Goal: Task Accomplishment & Management: Complete application form

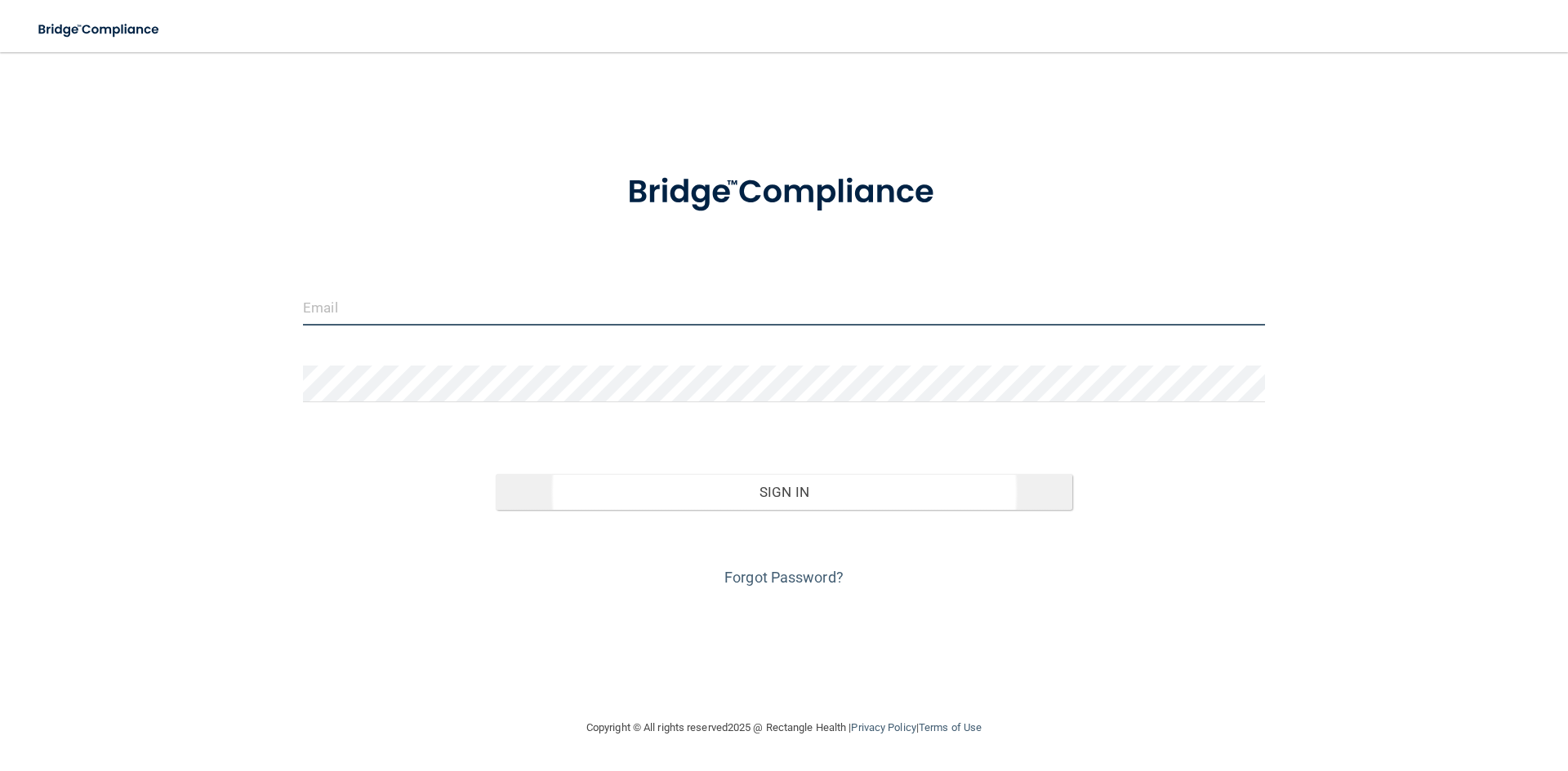
type input "[PERSON_NAME][EMAIL_ADDRESS][DOMAIN_NAME]"
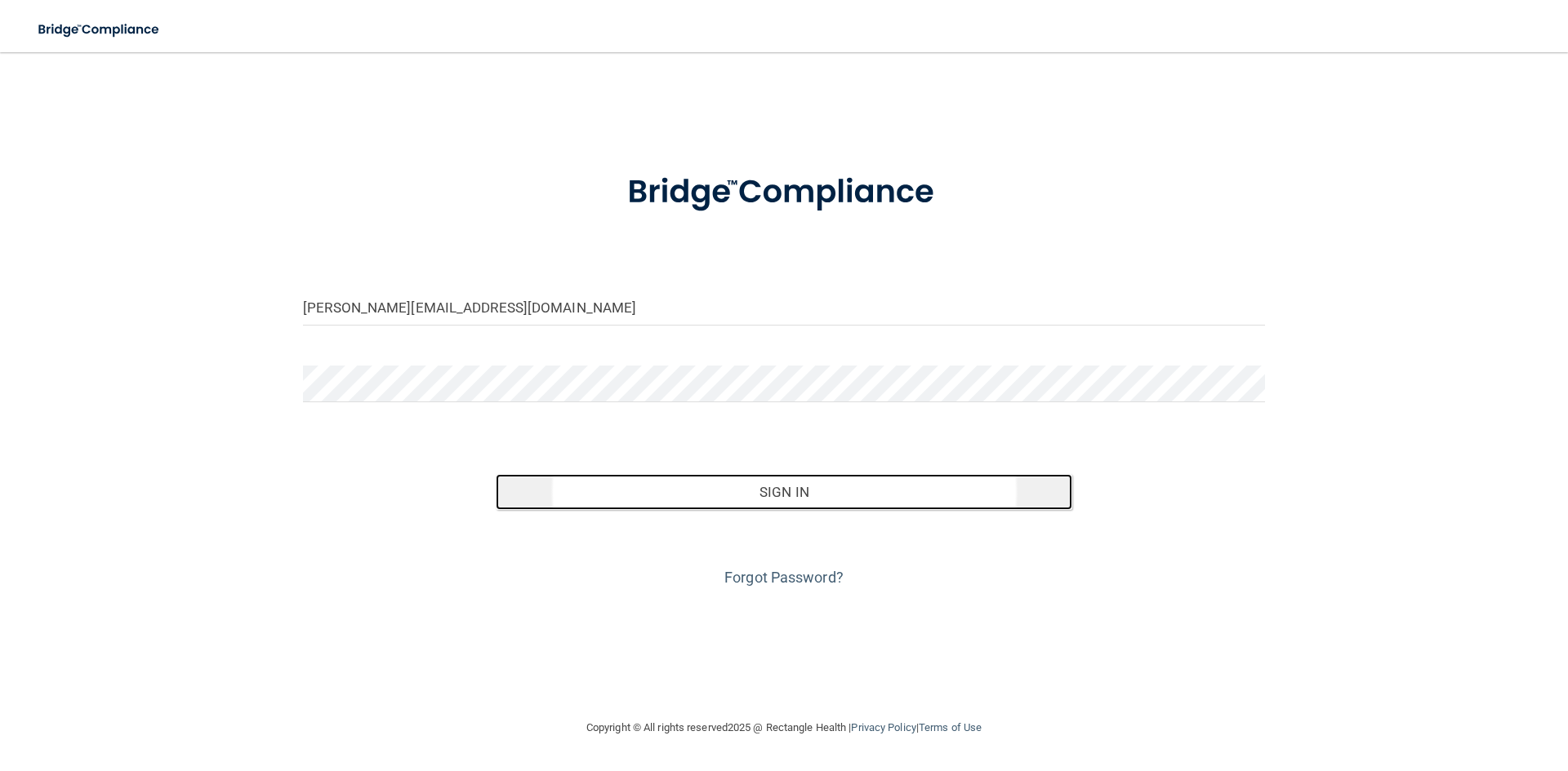
click at [636, 483] on button "Sign In" at bounding box center [784, 492] width 577 height 36
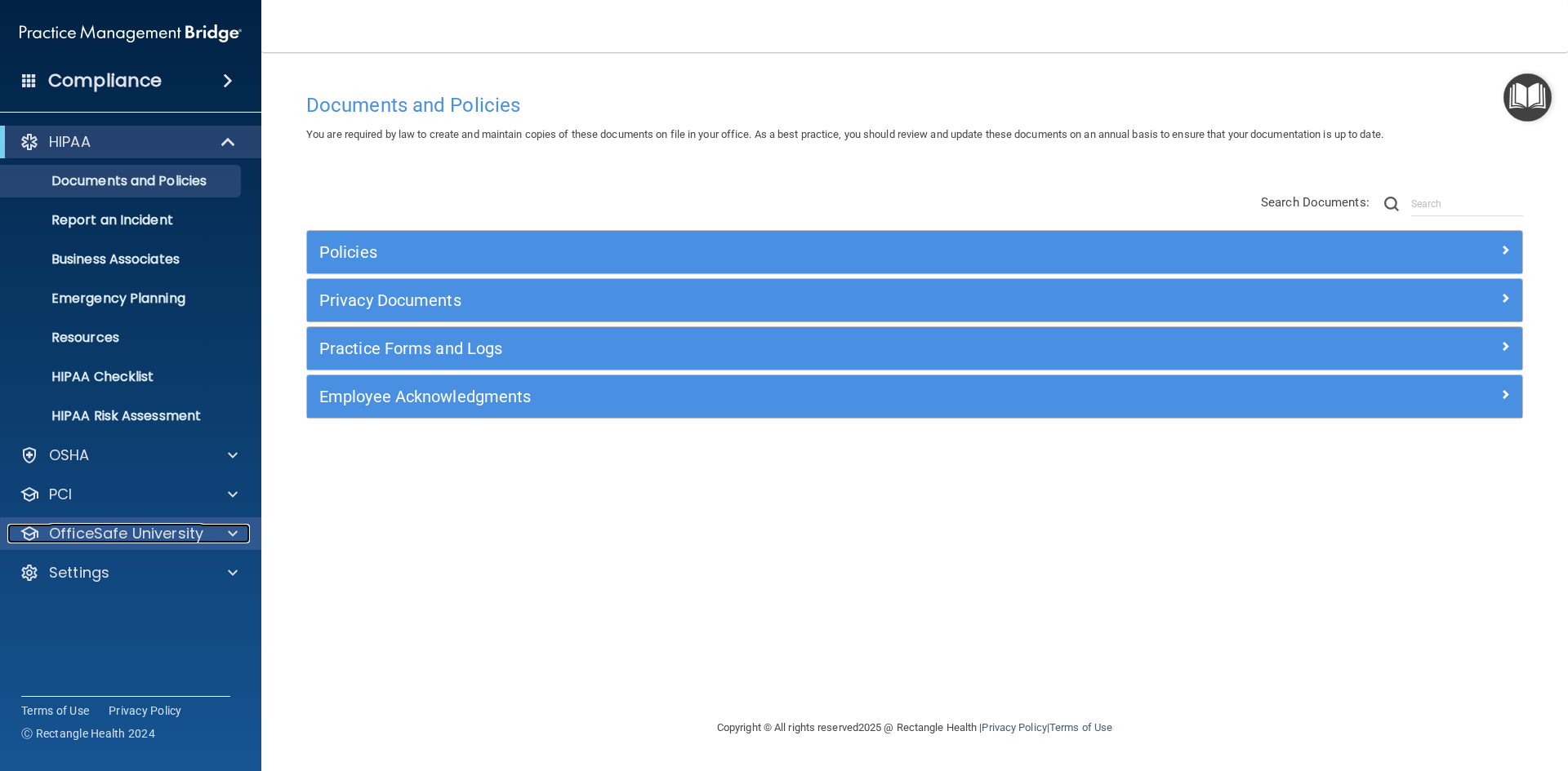
click at [117, 533] on p "OfficeSafe University" at bounding box center [126, 534] width 155 height 20
click at [96, 530] on p "OfficeSafe University" at bounding box center [126, 534] width 155 height 20
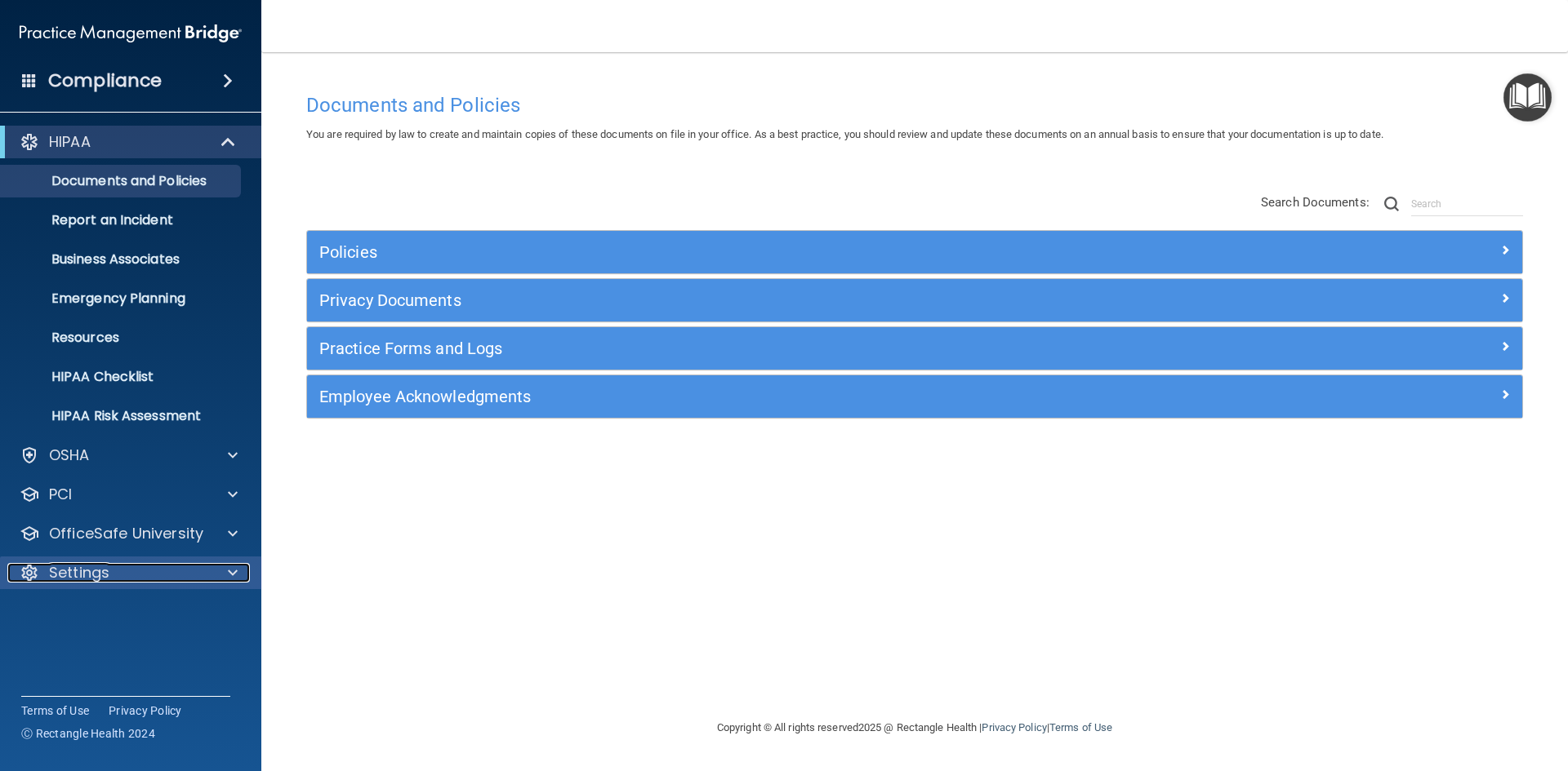
click at [111, 574] on div "Settings" at bounding box center [109, 572] width 202 height 20
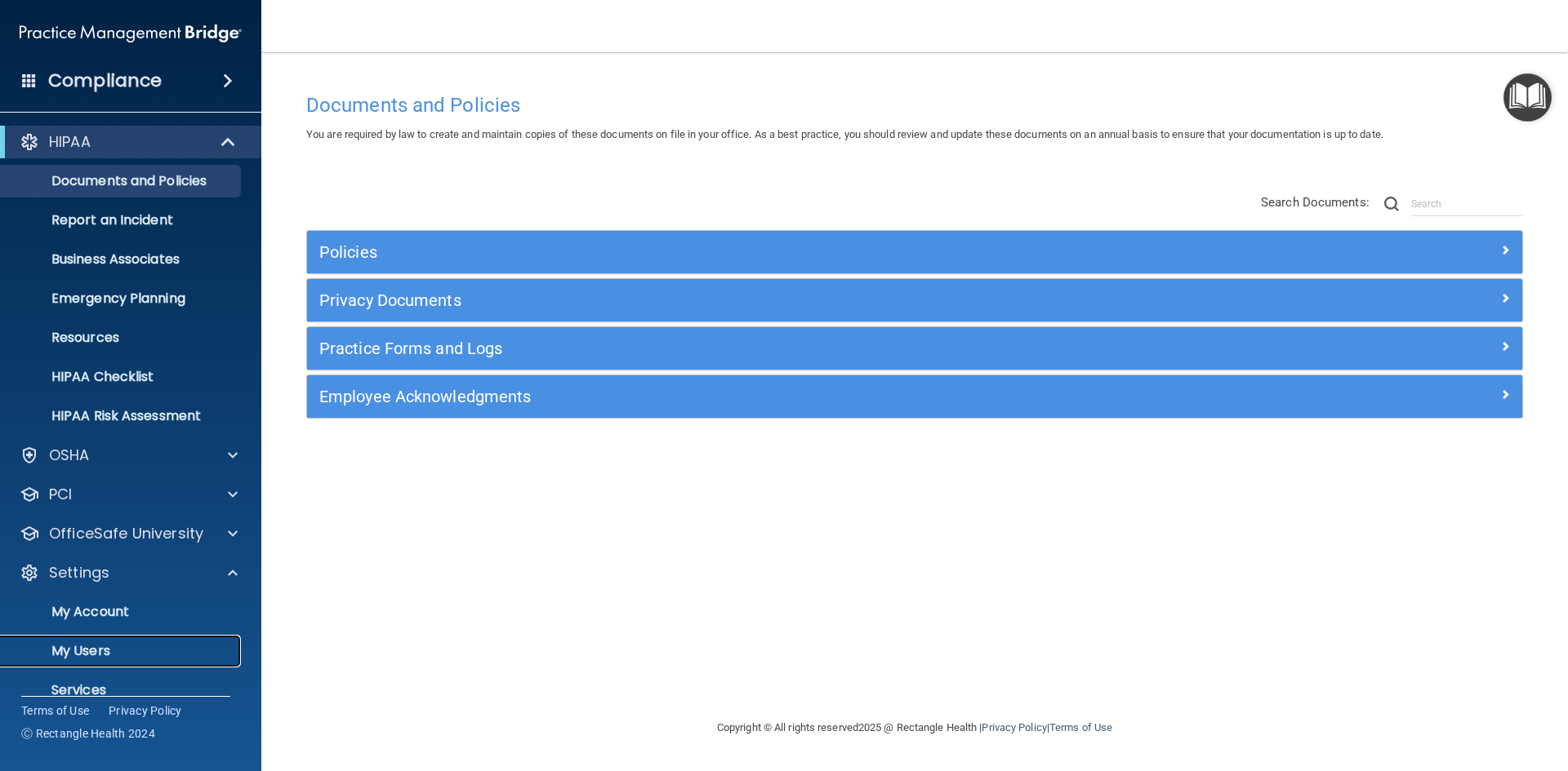
click at [91, 650] on p "My Users" at bounding box center [122, 651] width 223 height 16
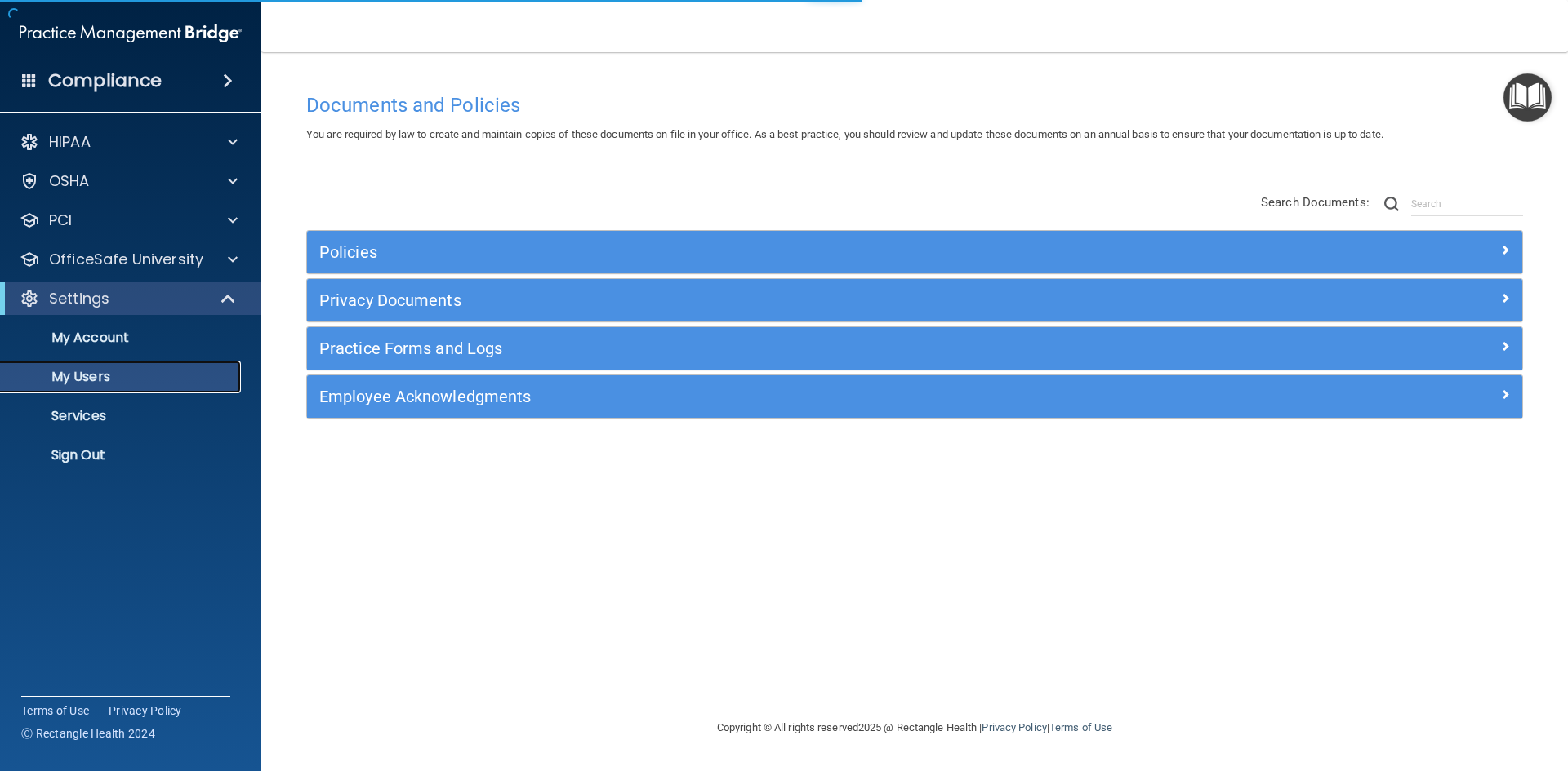
select select "20"
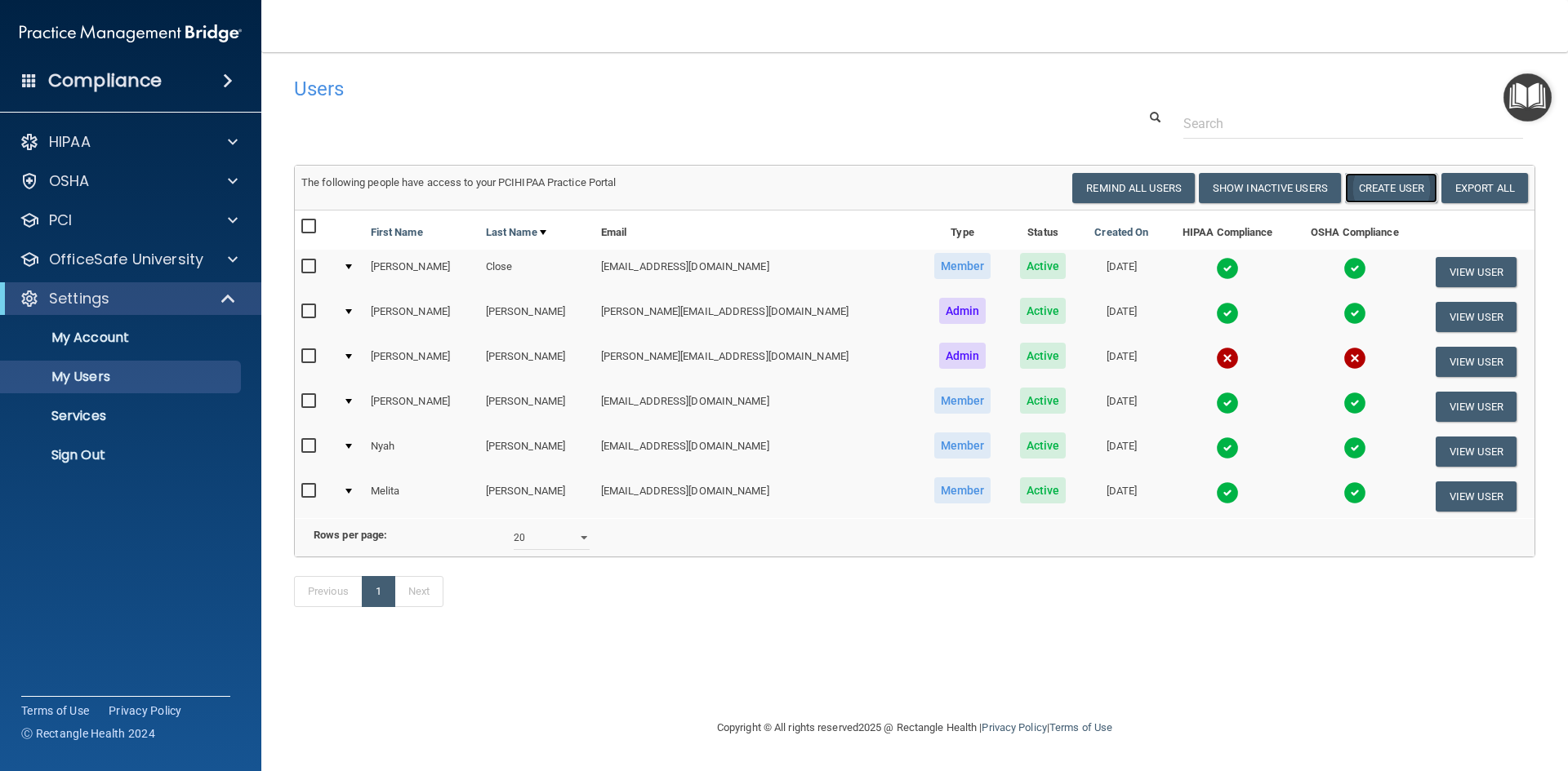
click at [1393, 190] on button "Create User" at bounding box center [1391, 187] width 92 height 30
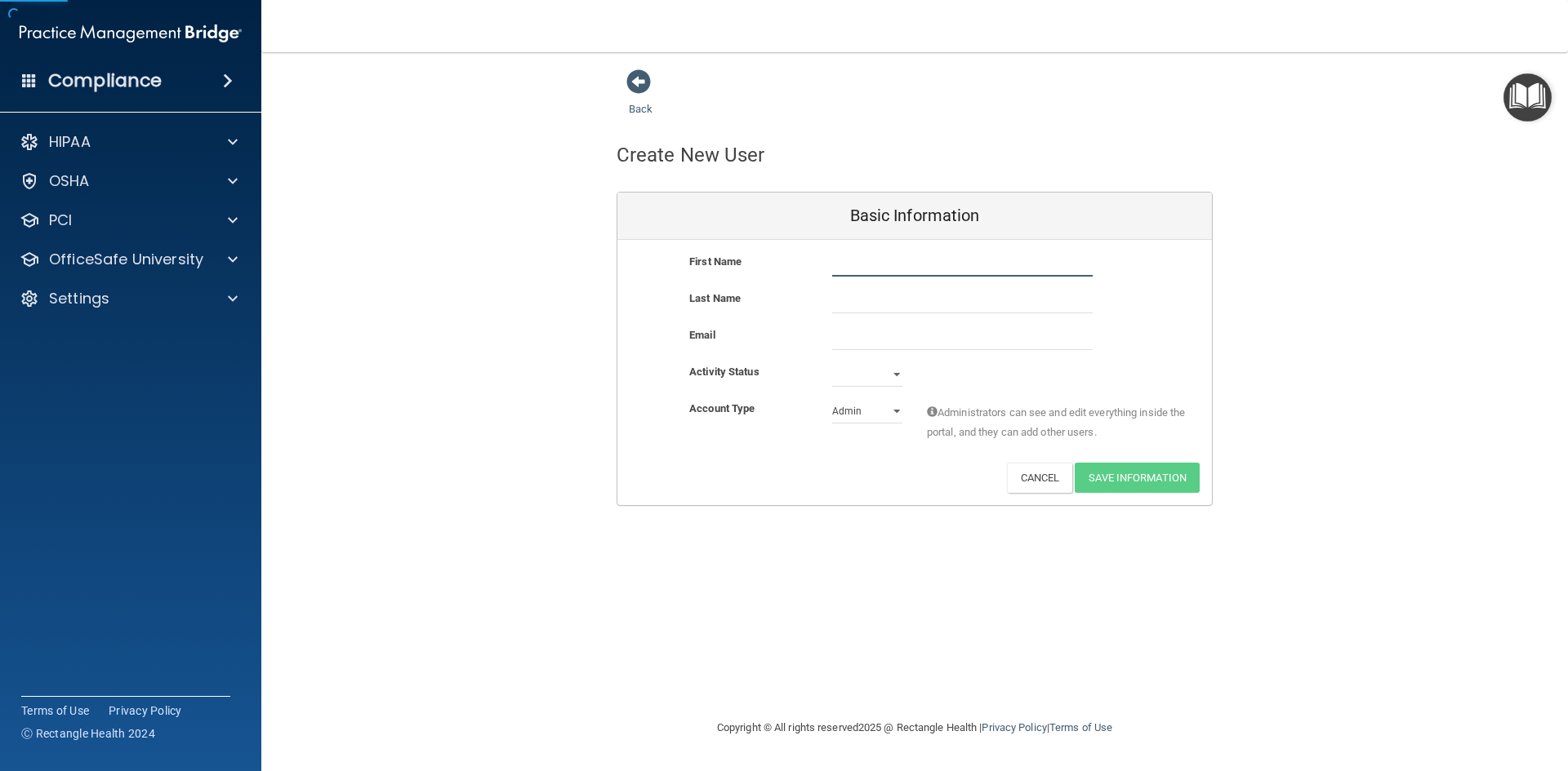
click at [869, 263] on input "text" at bounding box center [962, 264] width 261 height 24
type input "VonnaGail"
type input "[PERSON_NAME]"
click at [885, 344] on input "email" at bounding box center [962, 338] width 261 height 24
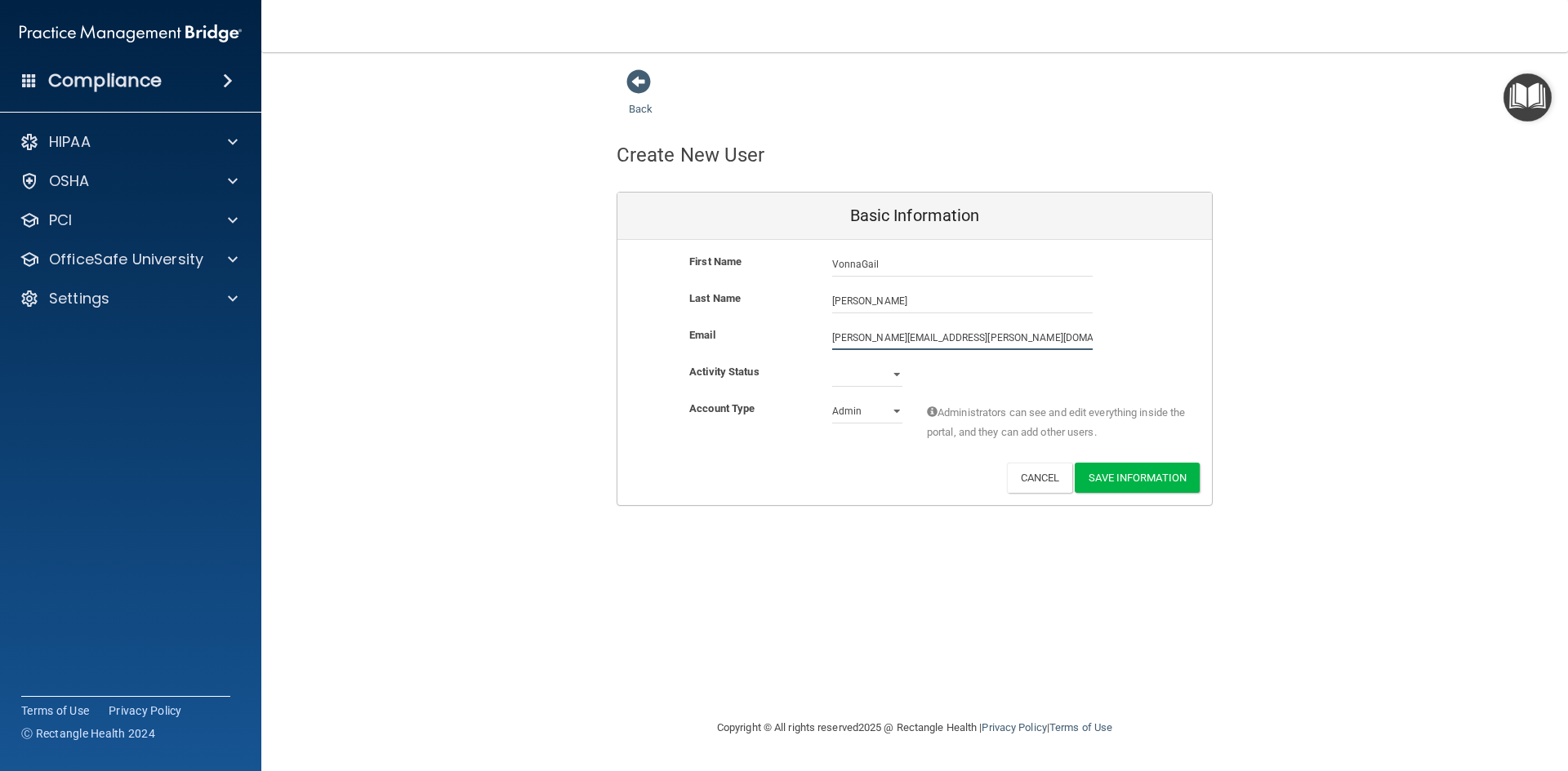
type input "[PERSON_NAME][EMAIL_ADDRESS][PERSON_NAME][DOMAIN_NAME]"
click at [867, 376] on select "Active Inactive" at bounding box center [867, 375] width 70 height 24
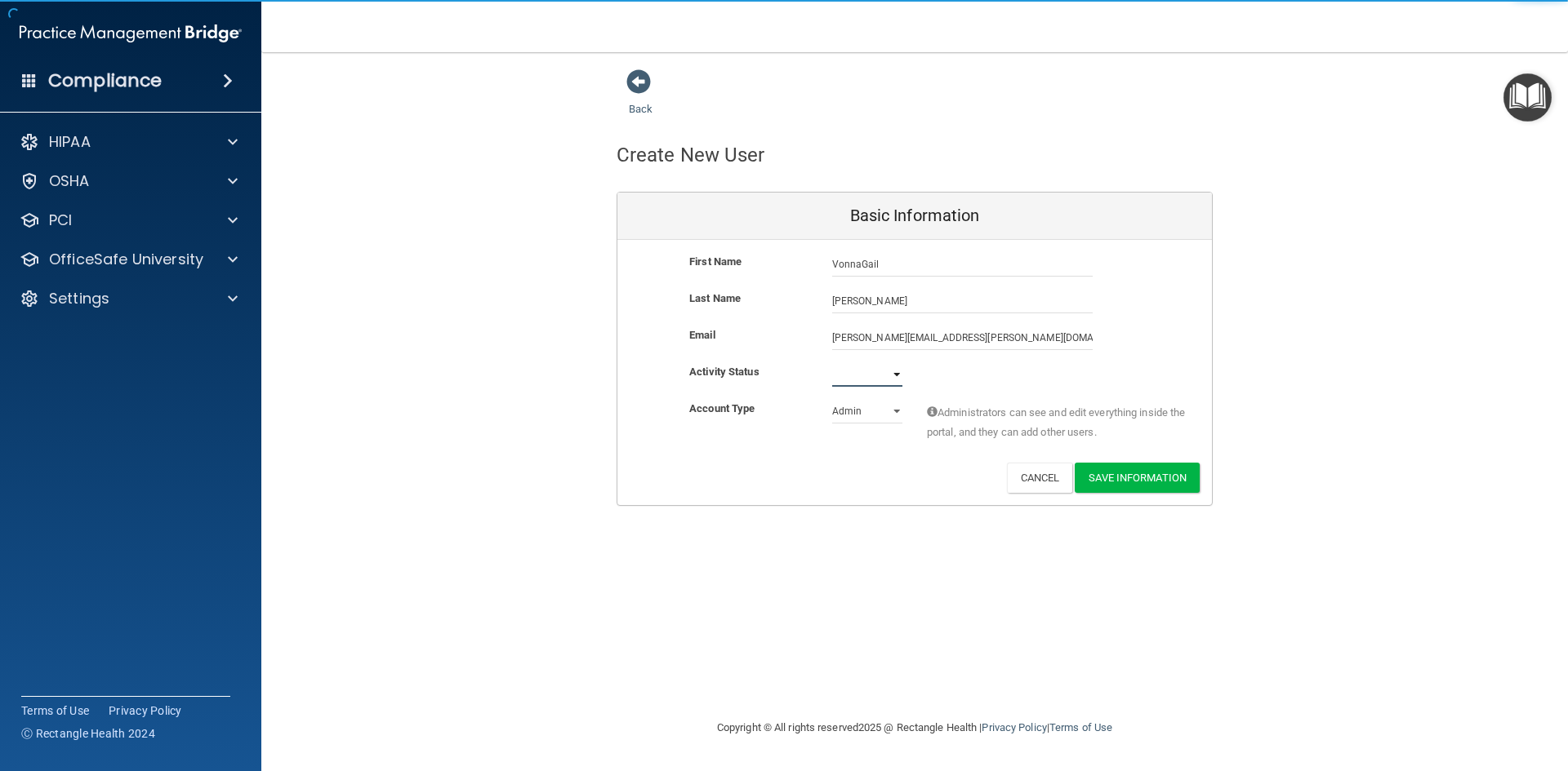
select select "active"
click at [832, 363] on select "Active Inactive" at bounding box center [867, 375] width 70 height 24
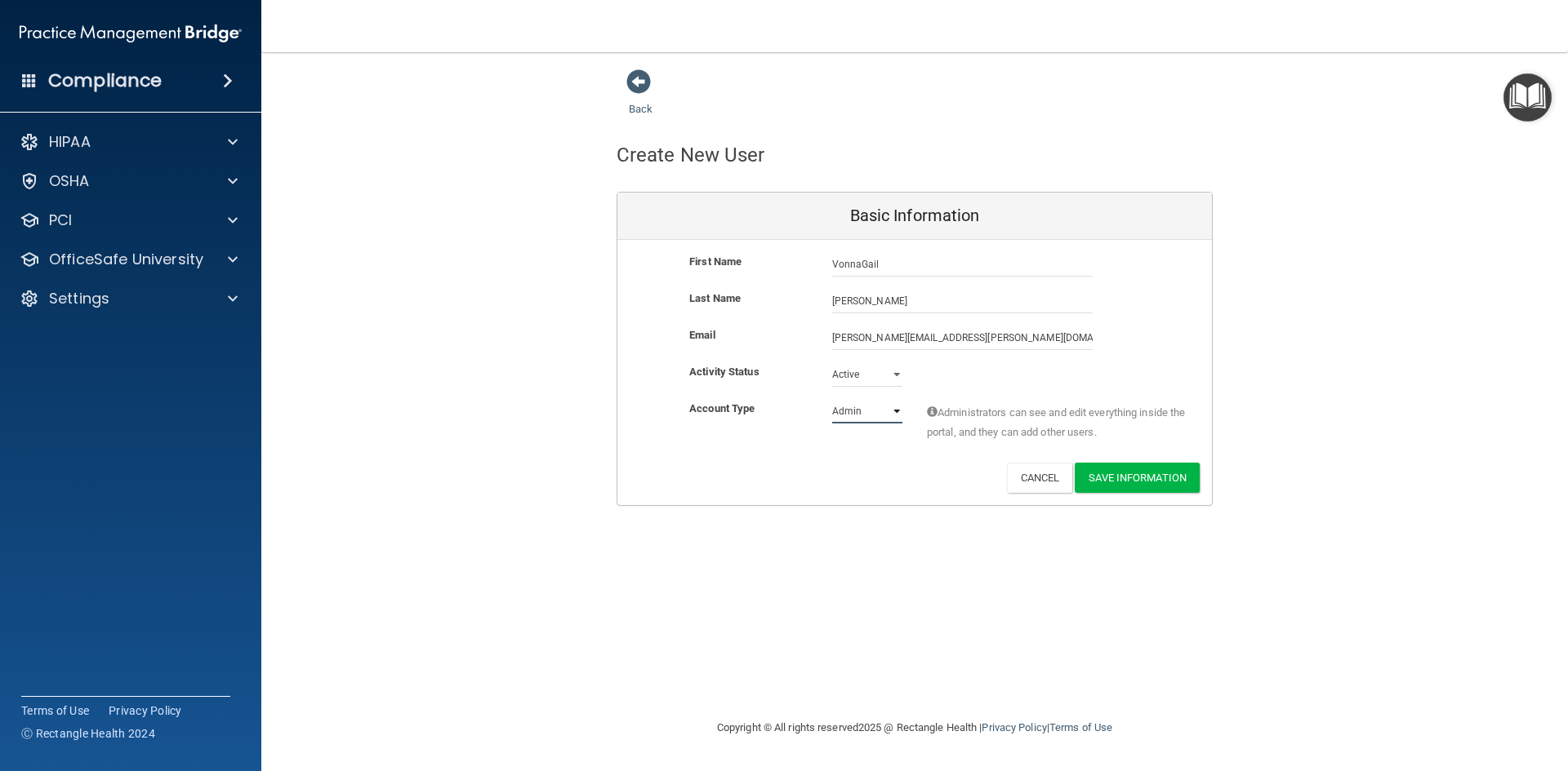
click at [860, 414] on select "Admin Member" at bounding box center [867, 411] width 70 height 24
select select "practice_member"
click at [832, 399] on select "Admin Member" at bounding box center [867, 411] width 70 height 24
click at [1141, 483] on button "Save Information" at bounding box center [1137, 477] width 125 height 30
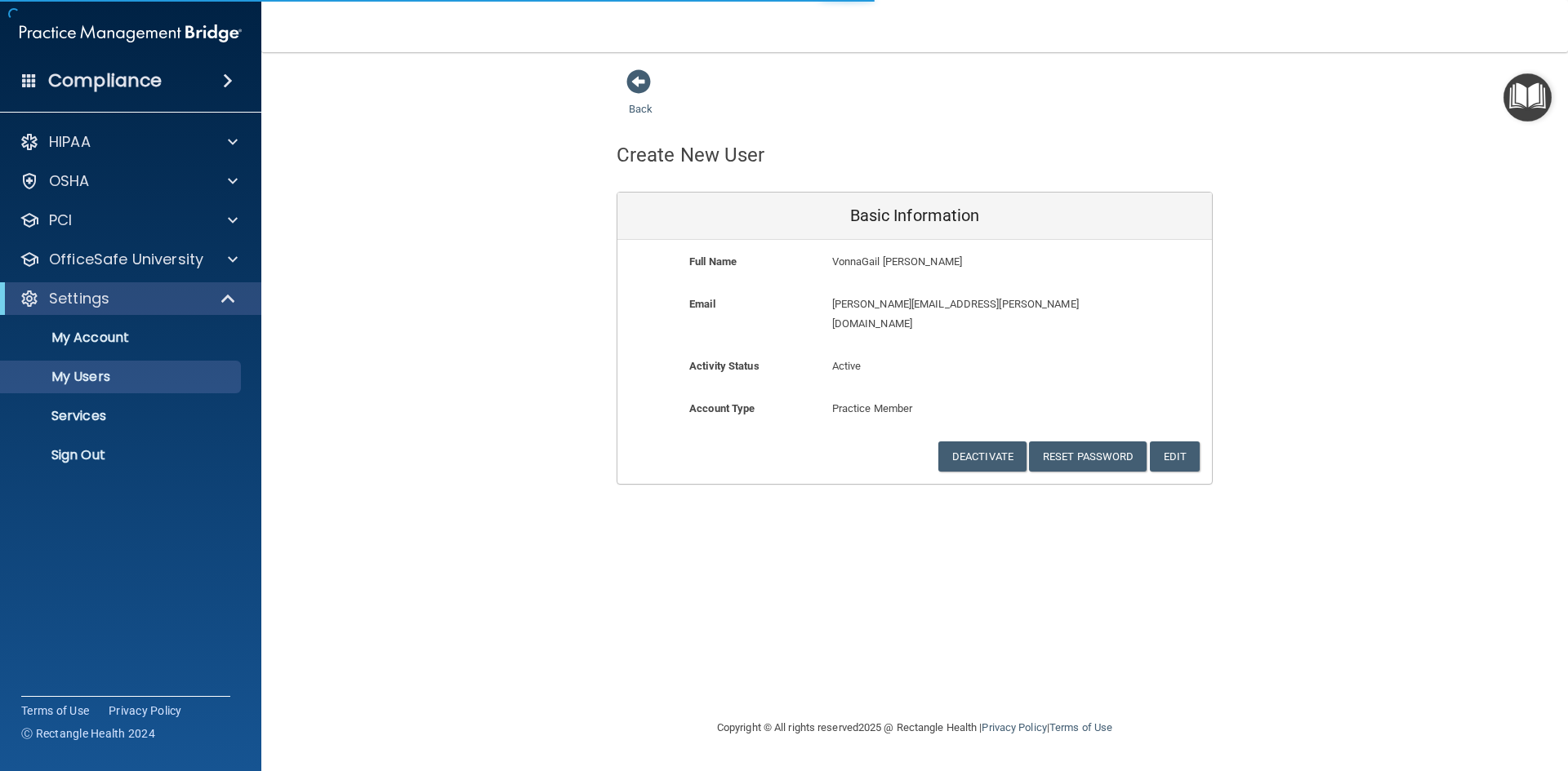
select select "20"
